Goal: Find specific page/section: Find specific page/section

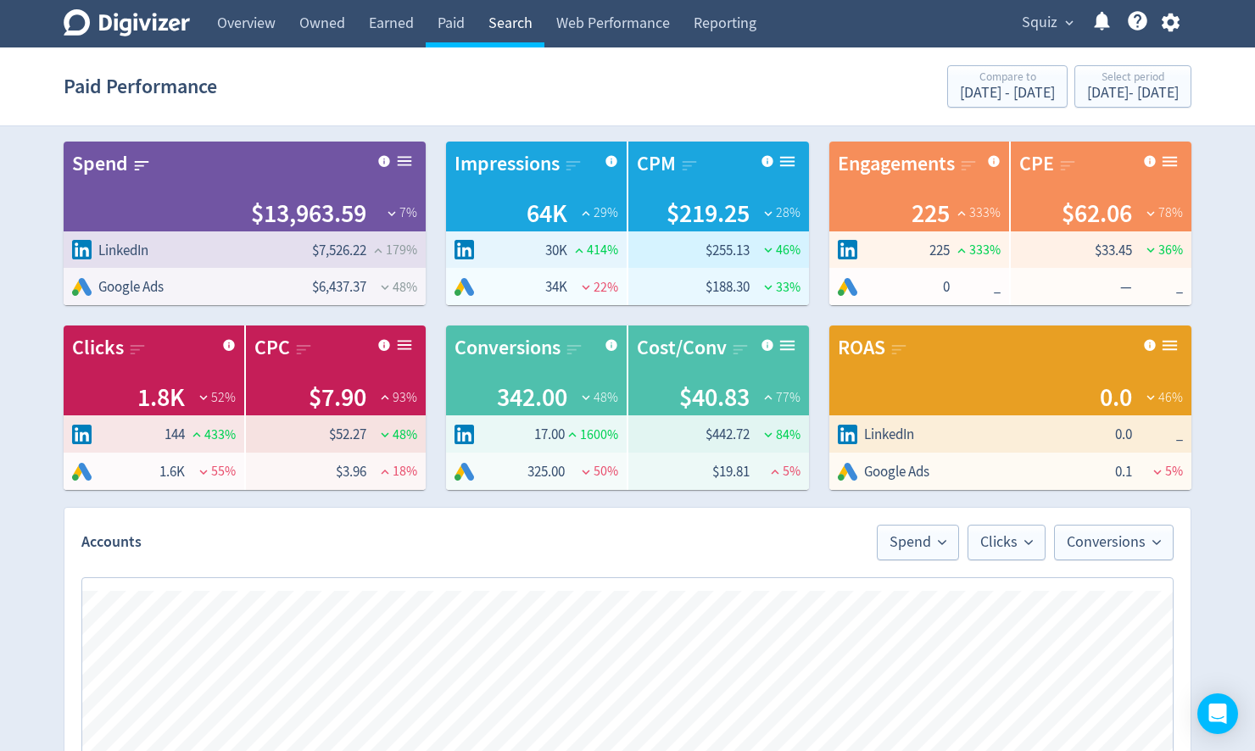
scroll to position [407, 0]
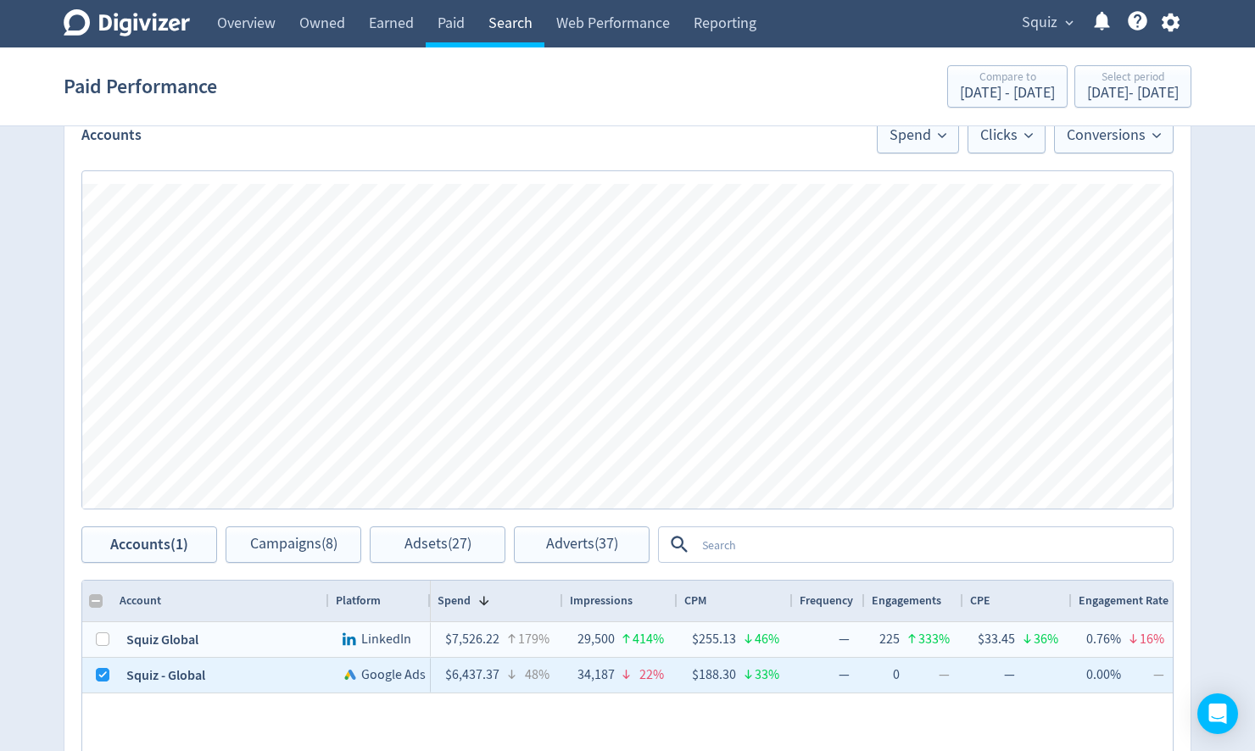
click at [500, 24] on link "Search" at bounding box center [510, 23] width 68 height 47
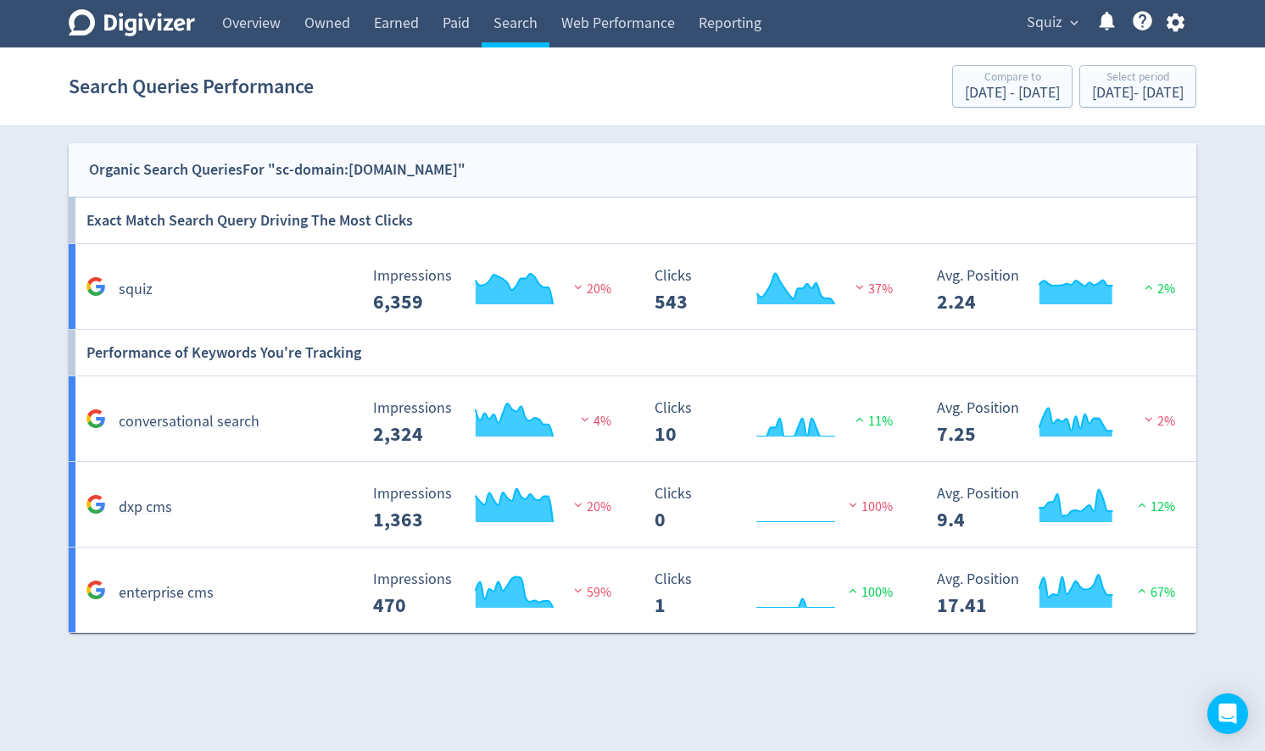
click at [1027, 31] on span "Squiz" at bounding box center [1045, 22] width 36 height 27
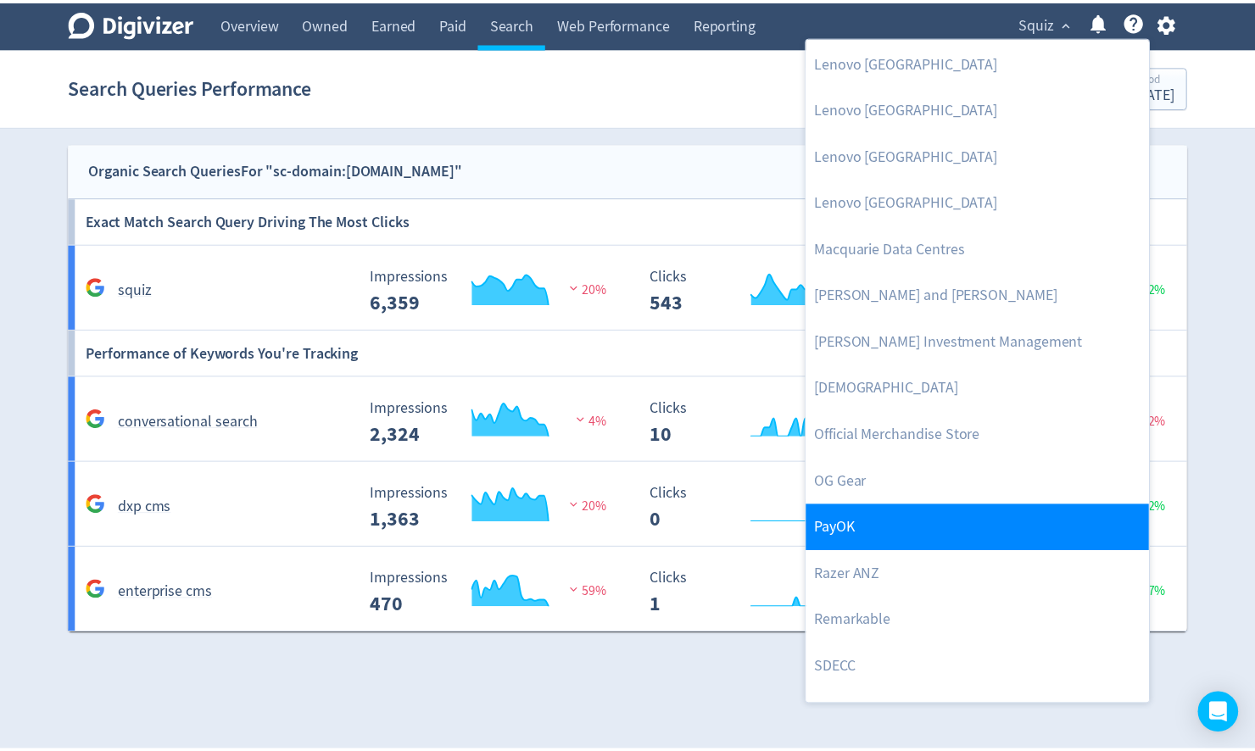
scroll to position [1560, 0]
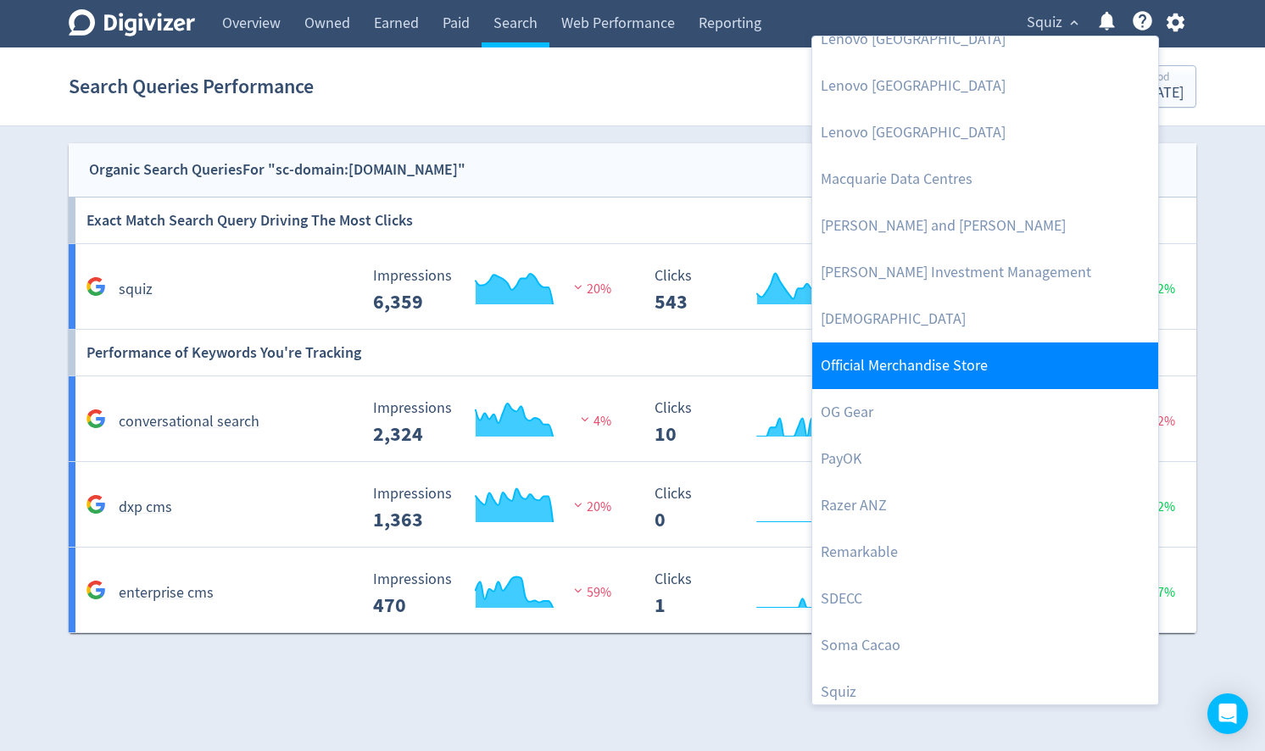
click at [919, 366] on link "Official Merchandise Store" at bounding box center [985, 365] width 346 height 47
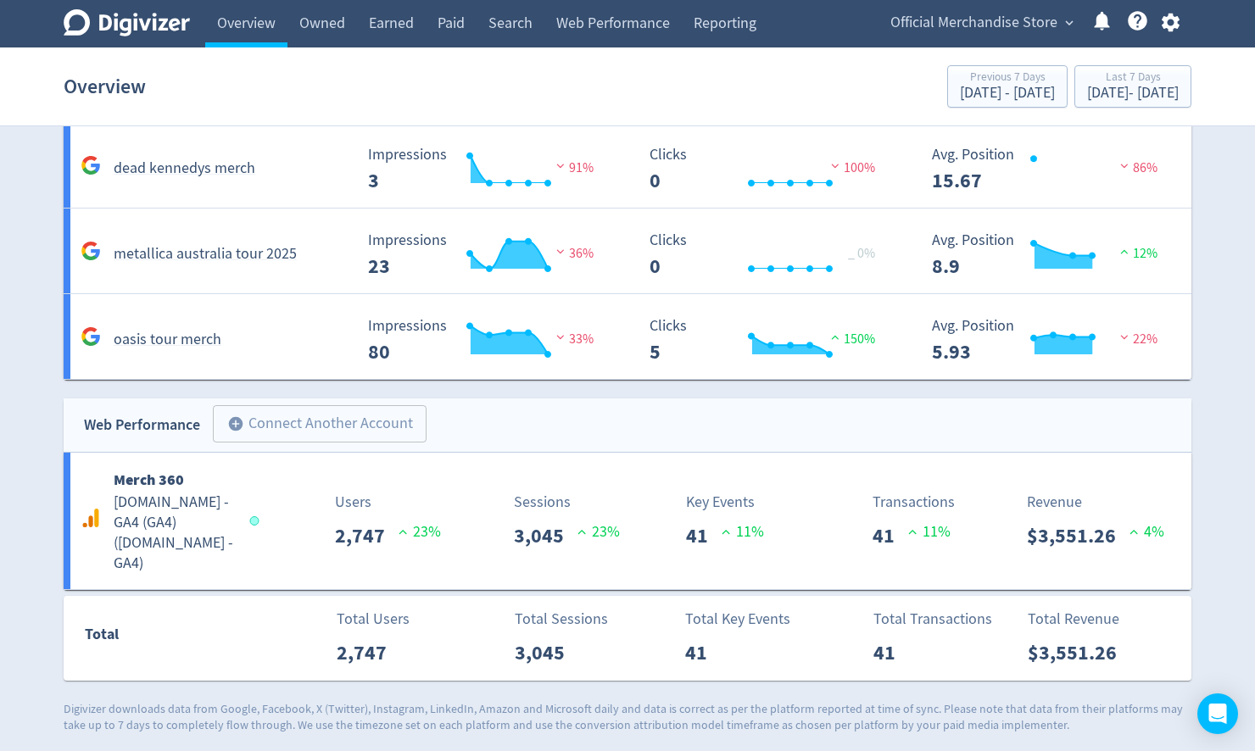
scroll to position [1142, 0]
